Goal: Task Accomplishment & Management: Complete application form

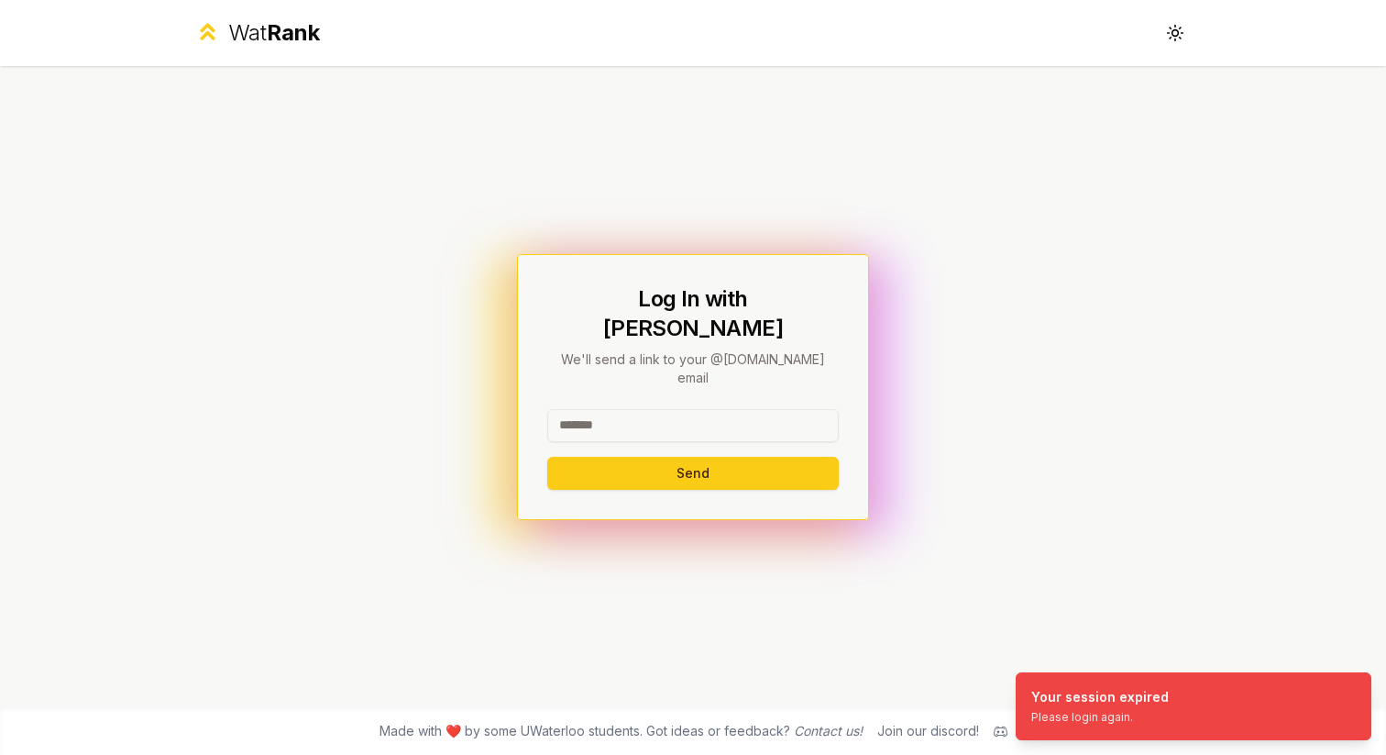
click at [681, 409] on input at bounding box center [693, 425] width 292 height 33
type input "********"
click at [547, 457] on button "Send" at bounding box center [693, 473] width 292 height 33
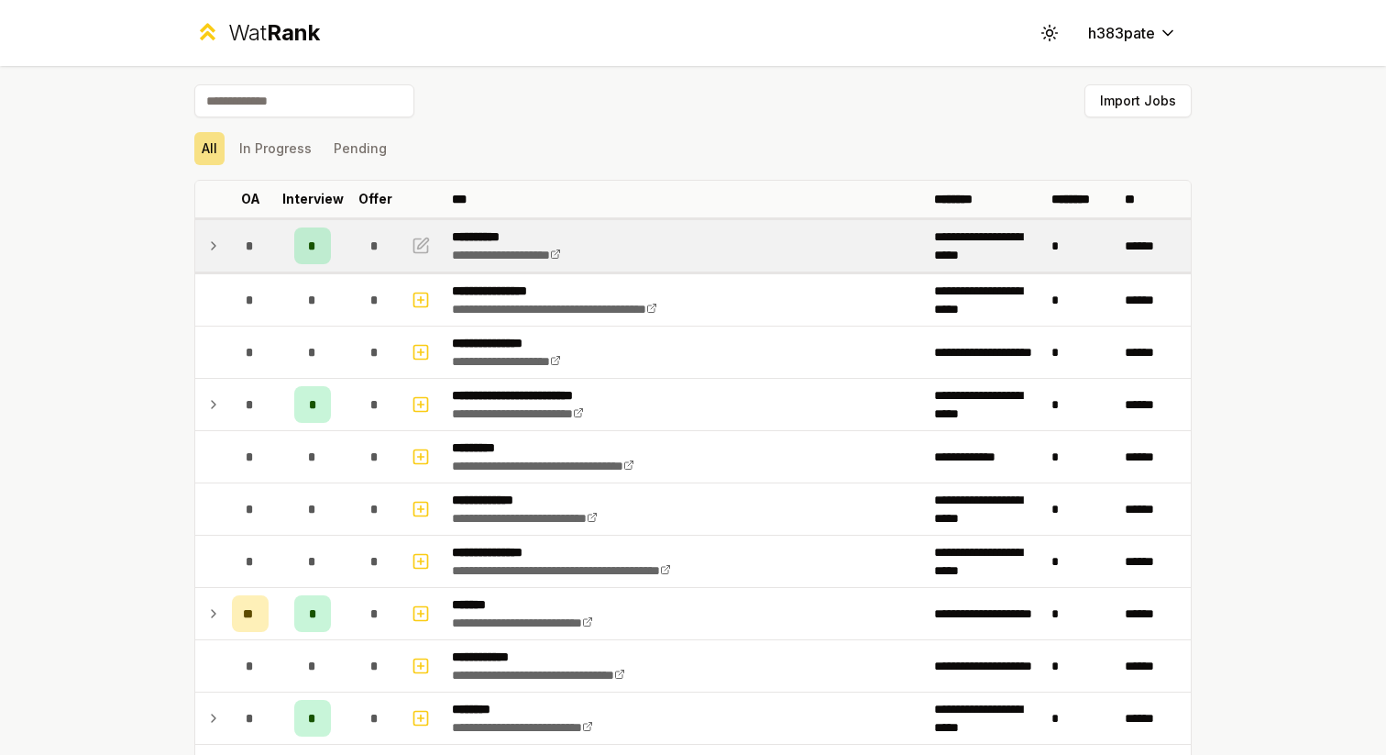
click at [210, 246] on icon at bounding box center [213, 246] width 15 height 22
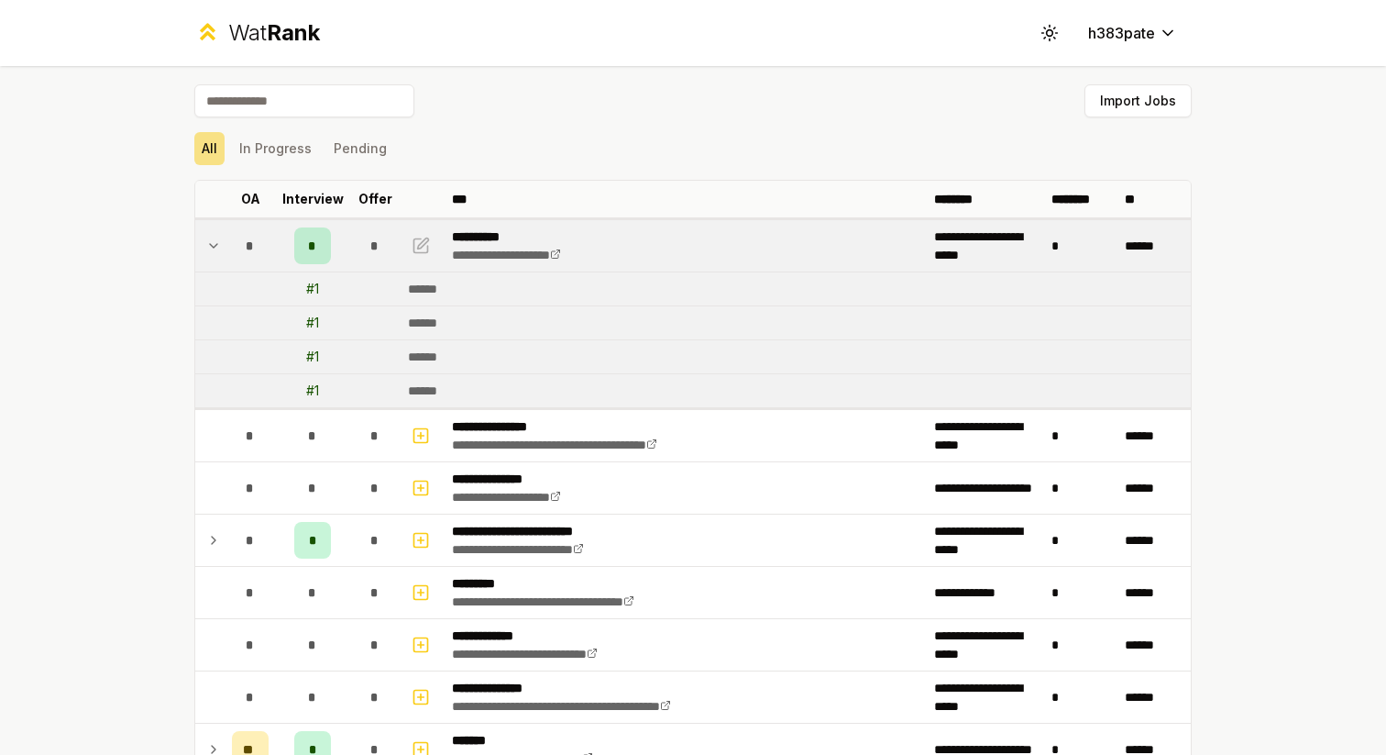
click at [210, 246] on icon at bounding box center [213, 246] width 15 height 22
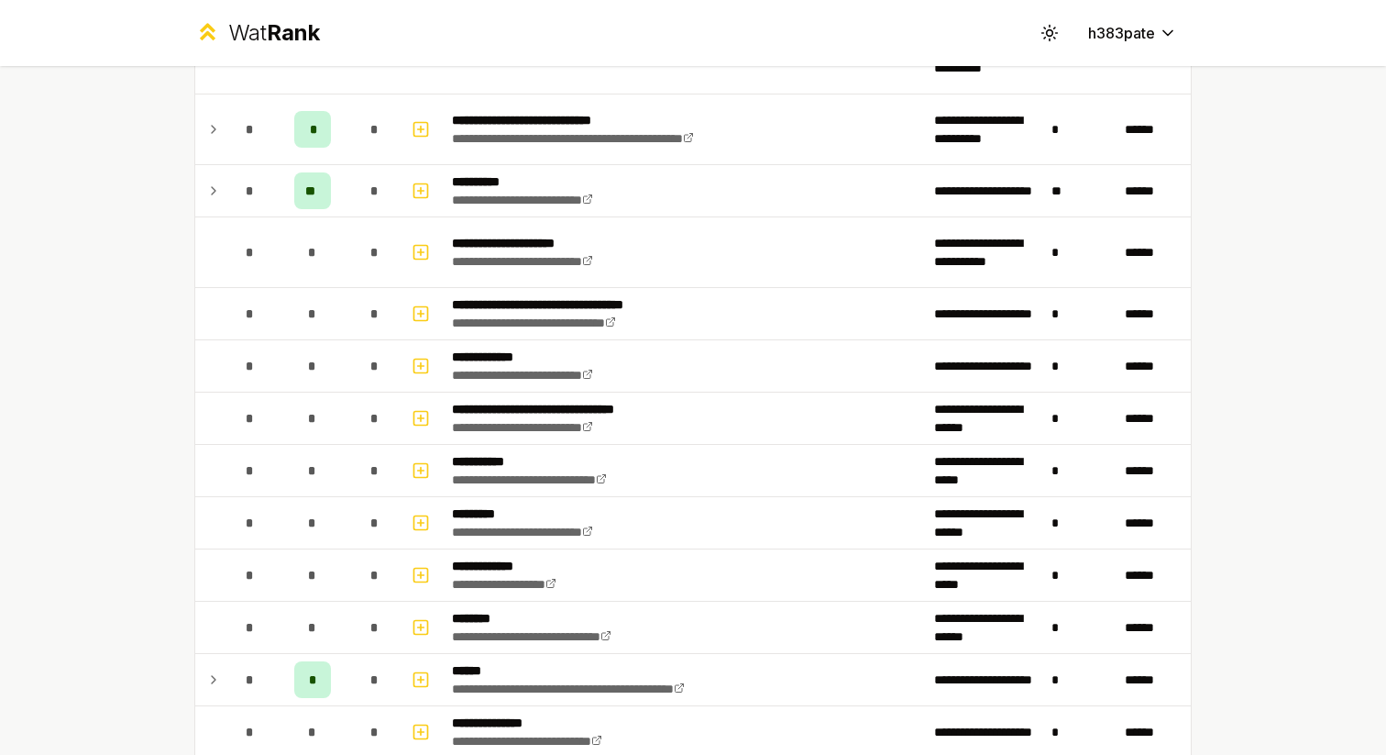
scroll to position [3069, 0]
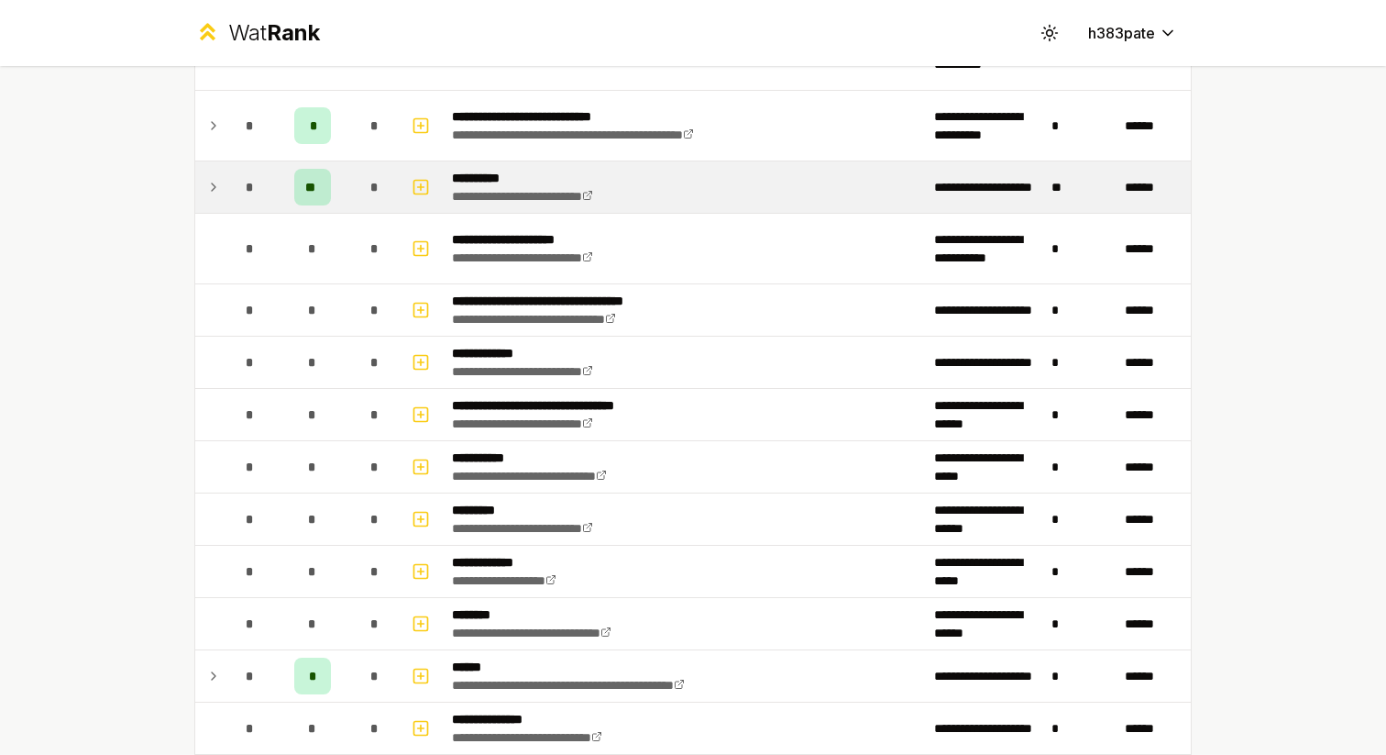
click at [219, 193] on icon at bounding box center [213, 187] width 15 height 22
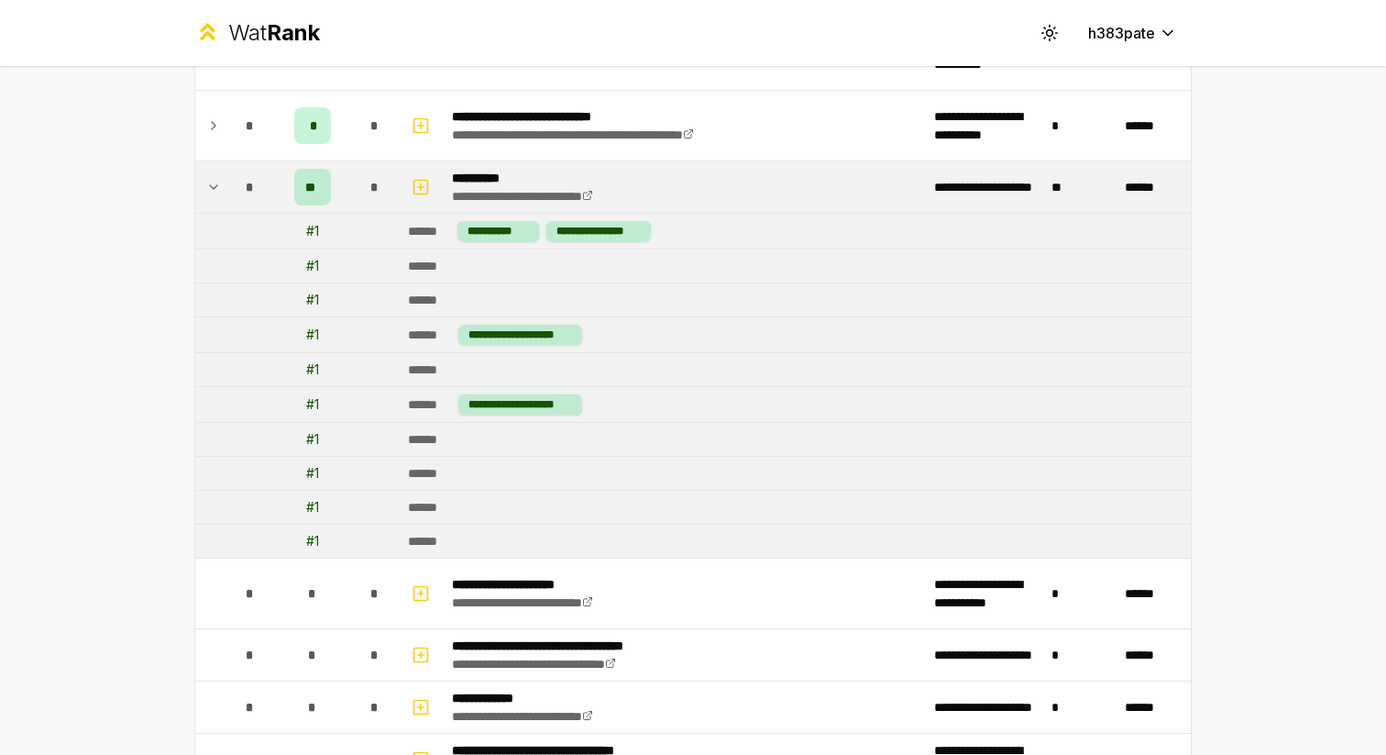
click at [219, 193] on icon at bounding box center [213, 187] width 15 height 22
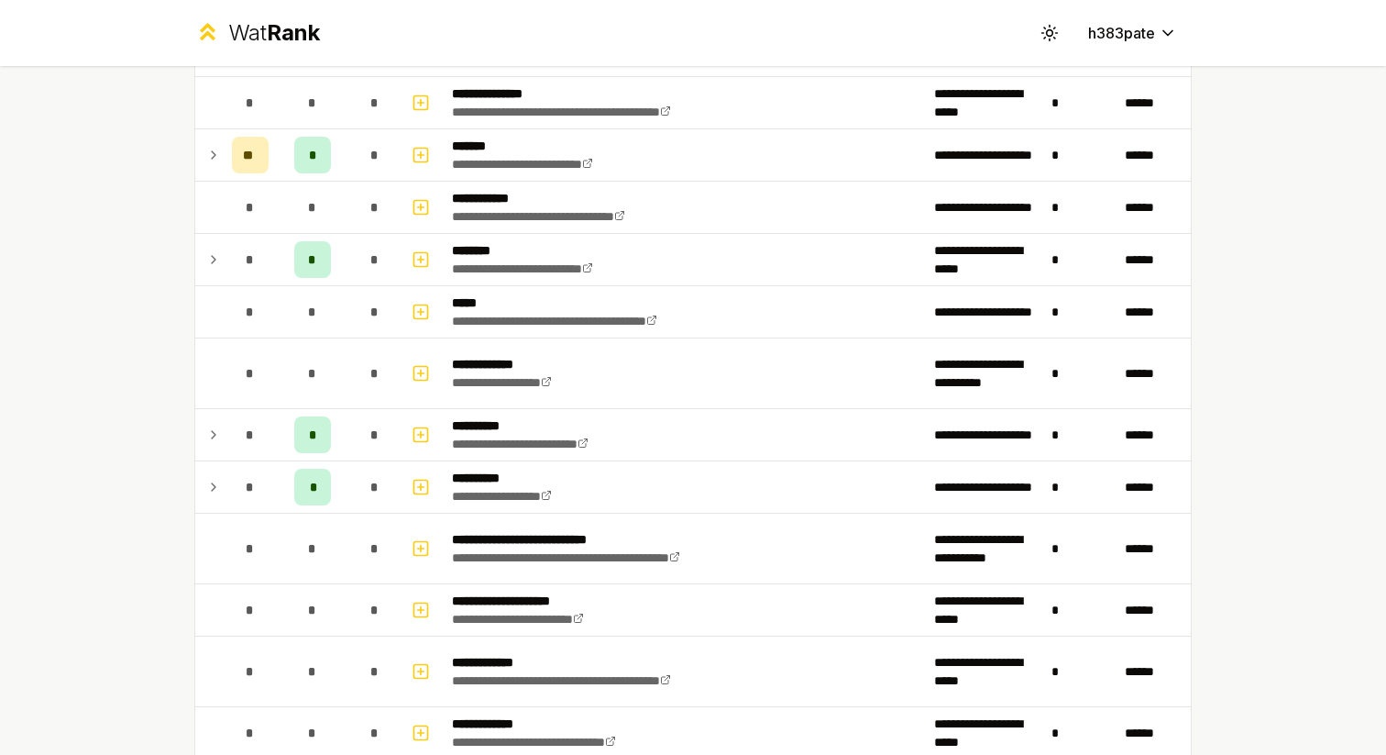
scroll to position [0, 0]
